Goal: Information Seeking & Learning: Understand process/instructions

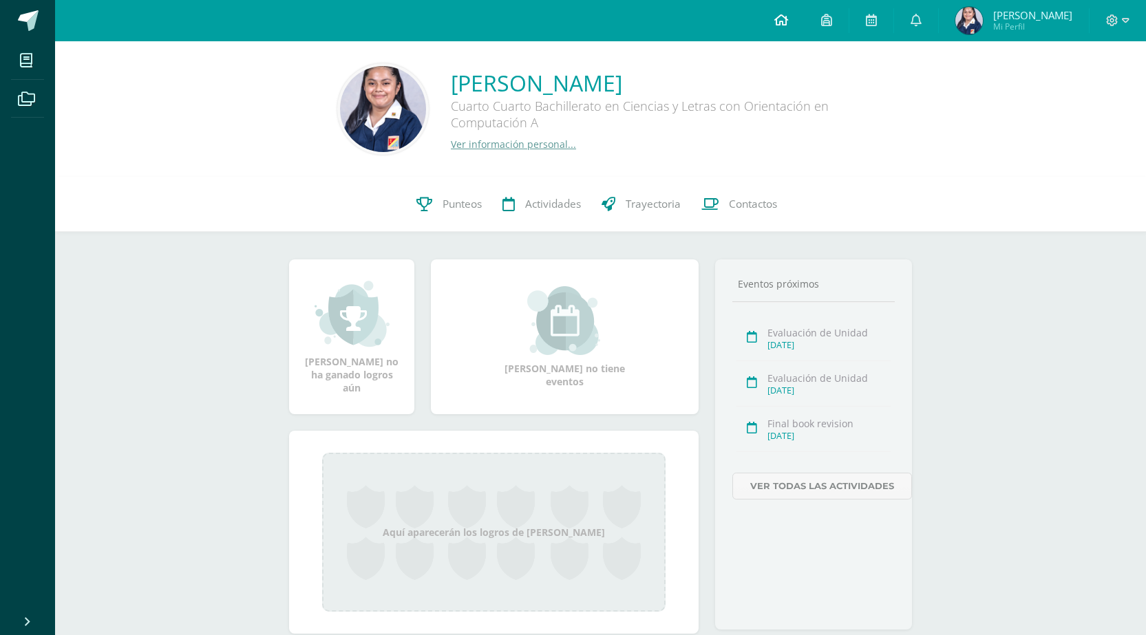
click at [783, 24] on link at bounding box center [781, 20] width 47 height 41
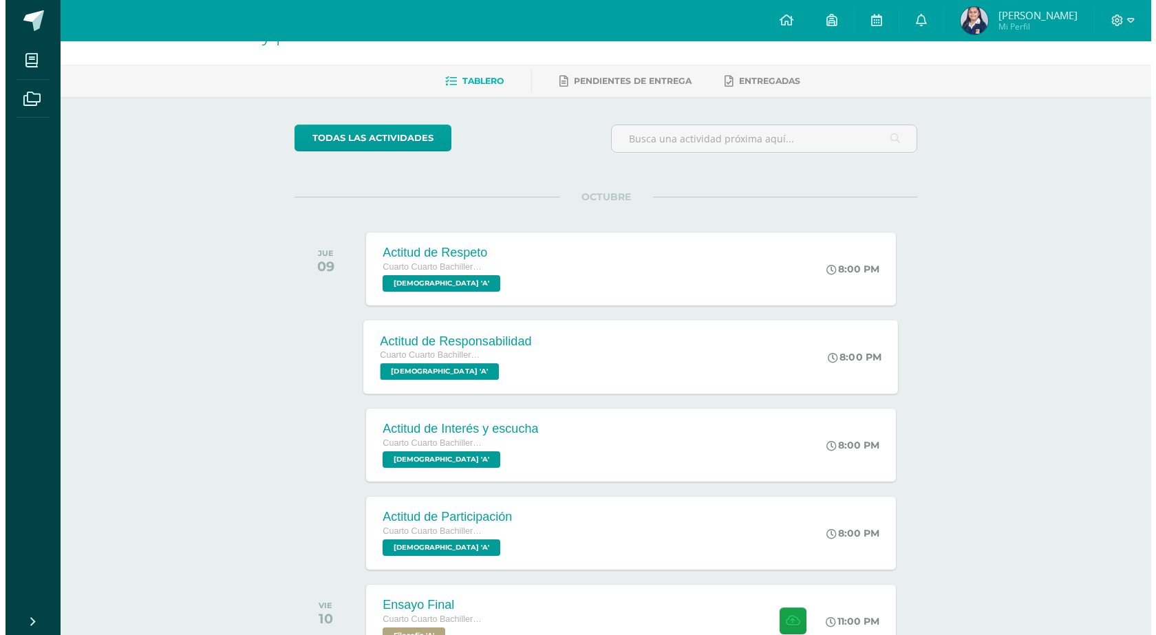
scroll to position [292, 0]
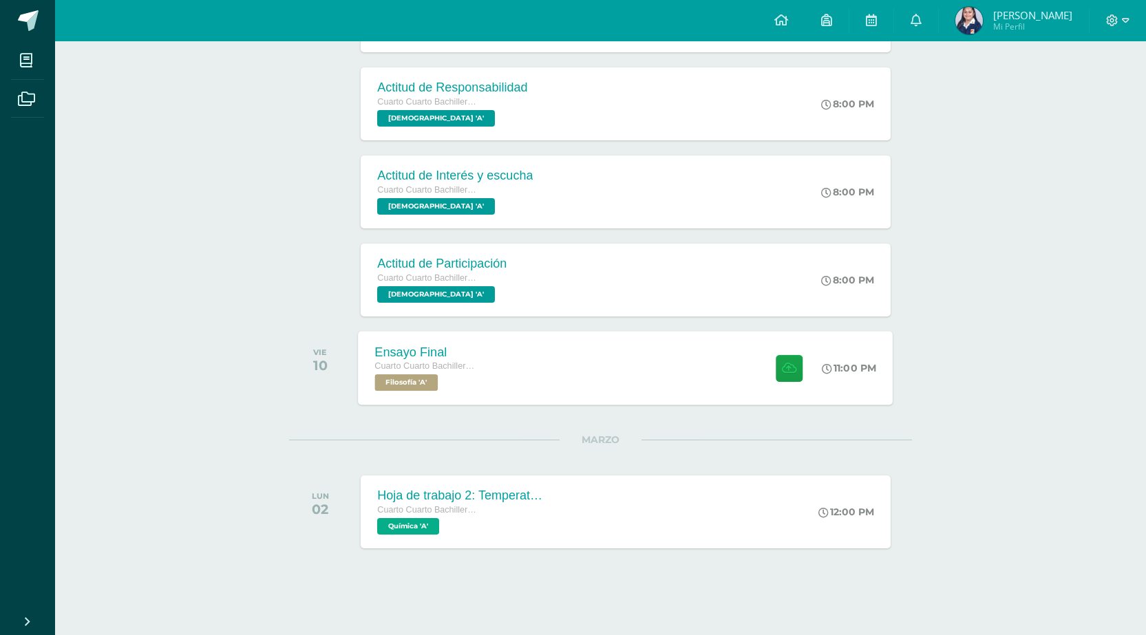
click at [500, 365] on div "Ensayo Final Cuarto Cuarto Bachillerato en Ciencias y Letras con Orientación en…" at bounding box center [625, 368] width 535 height 74
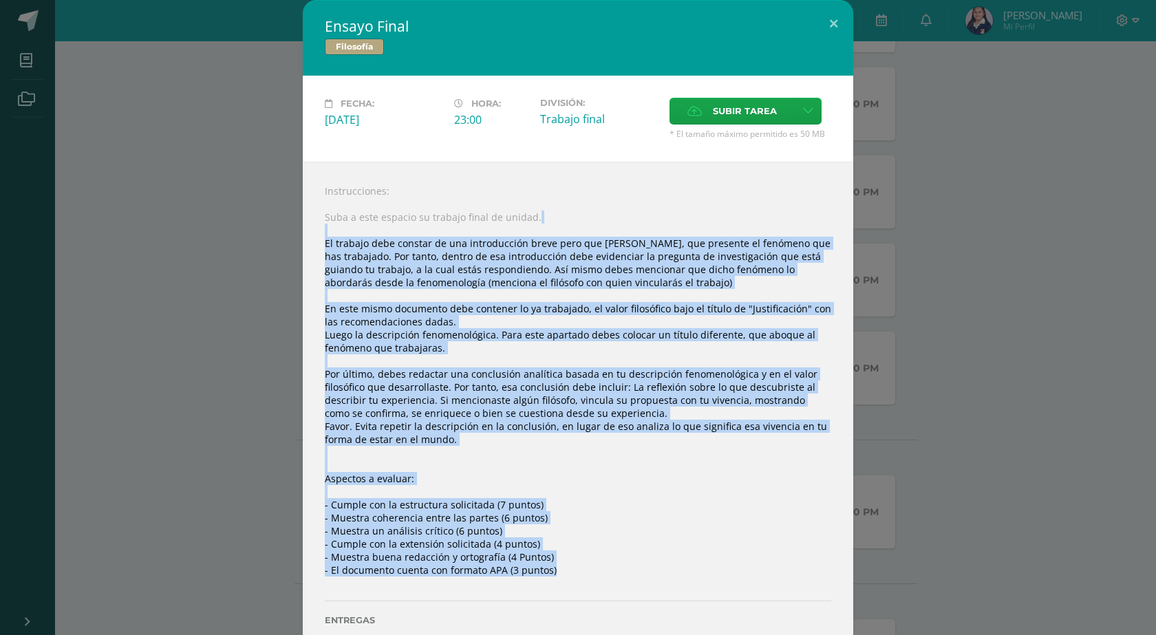
drag, startPoint x: 317, startPoint y: 234, endPoint x: 558, endPoint y: 588, distance: 428.3
click at [559, 588] on div "Instrucciones: Suba a este espacio su trabajo final de unidad. El trabajo debe …" at bounding box center [578, 421] width 550 height 518
copy div "Lo ipsumdo sita consect ad eli seddoeiusmod tempo inci utl etdol, mag aliquaen …"
